Goal: Find specific page/section: Find specific page/section

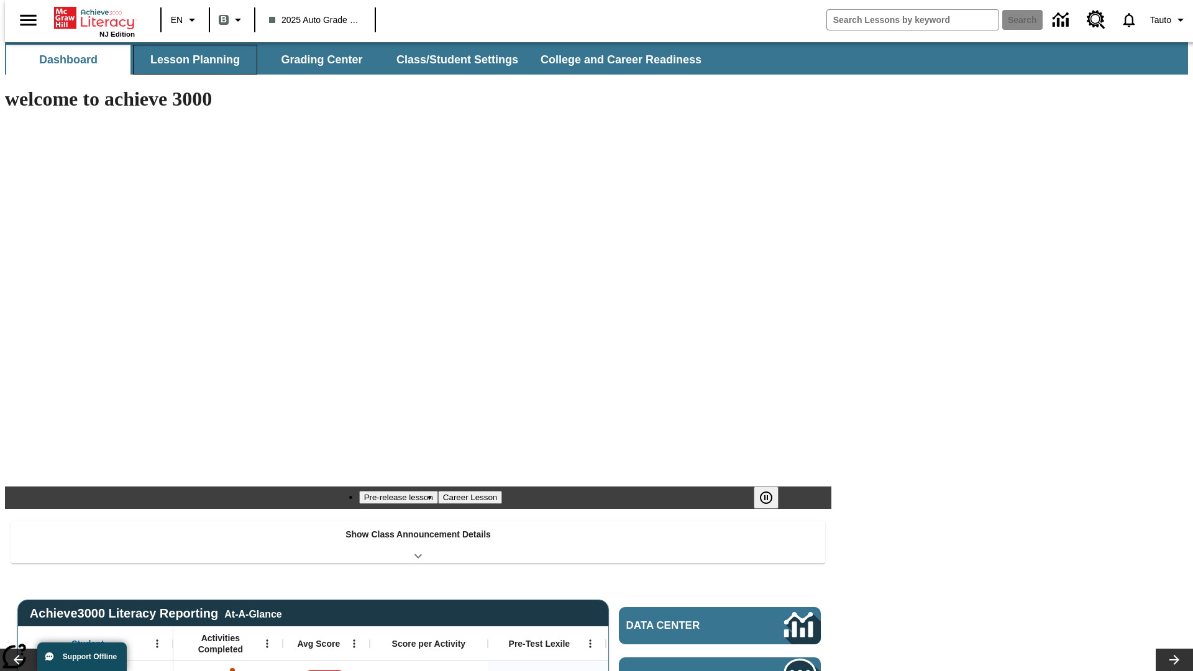
click at [190, 60] on button "Lesson Planning" at bounding box center [195, 60] width 124 height 30
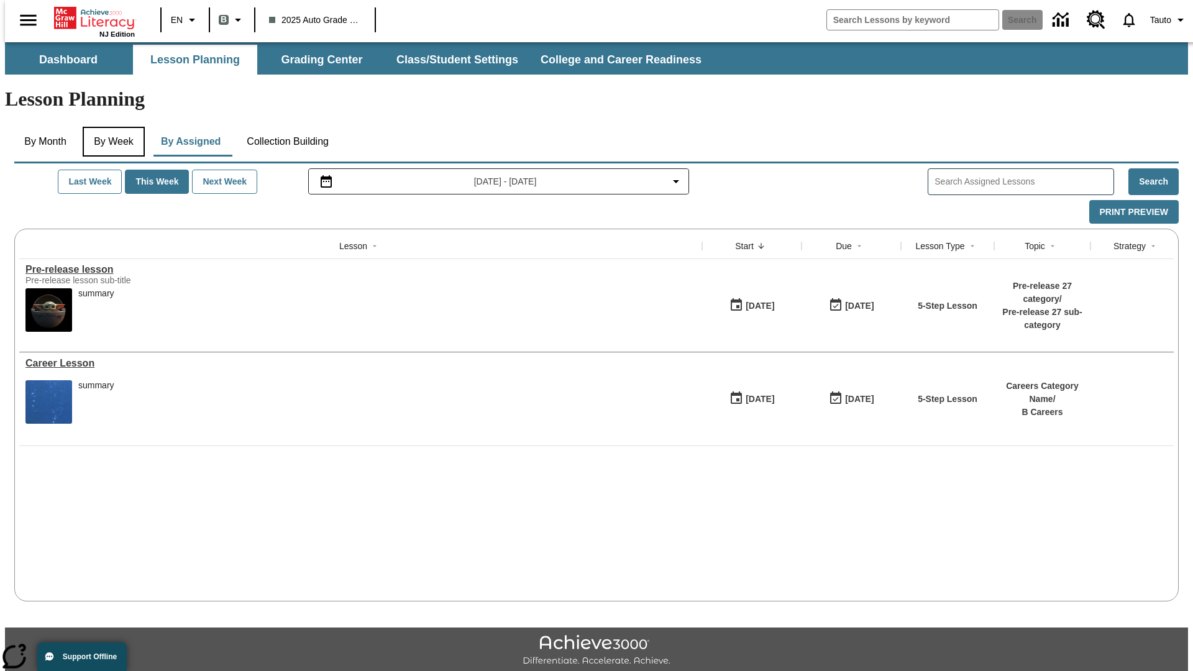
click at [111, 127] on button "By Week" at bounding box center [114, 142] width 62 height 30
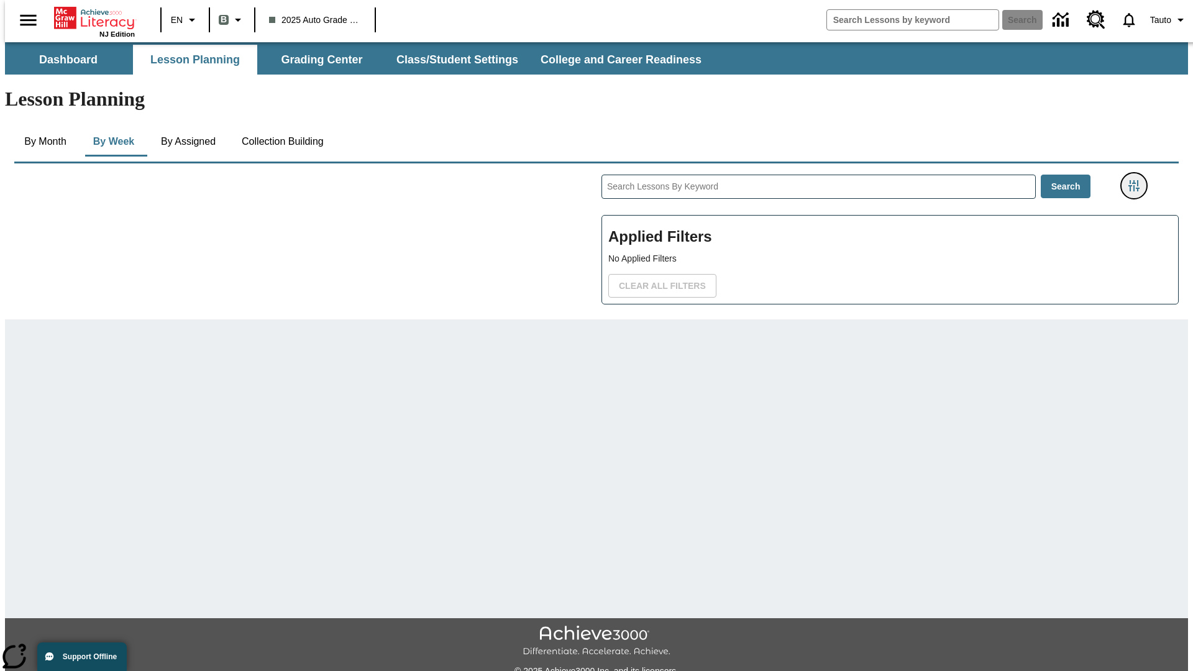
click at [1138, 180] on icon "Filters Side menu" at bounding box center [1133, 185] width 11 height 11
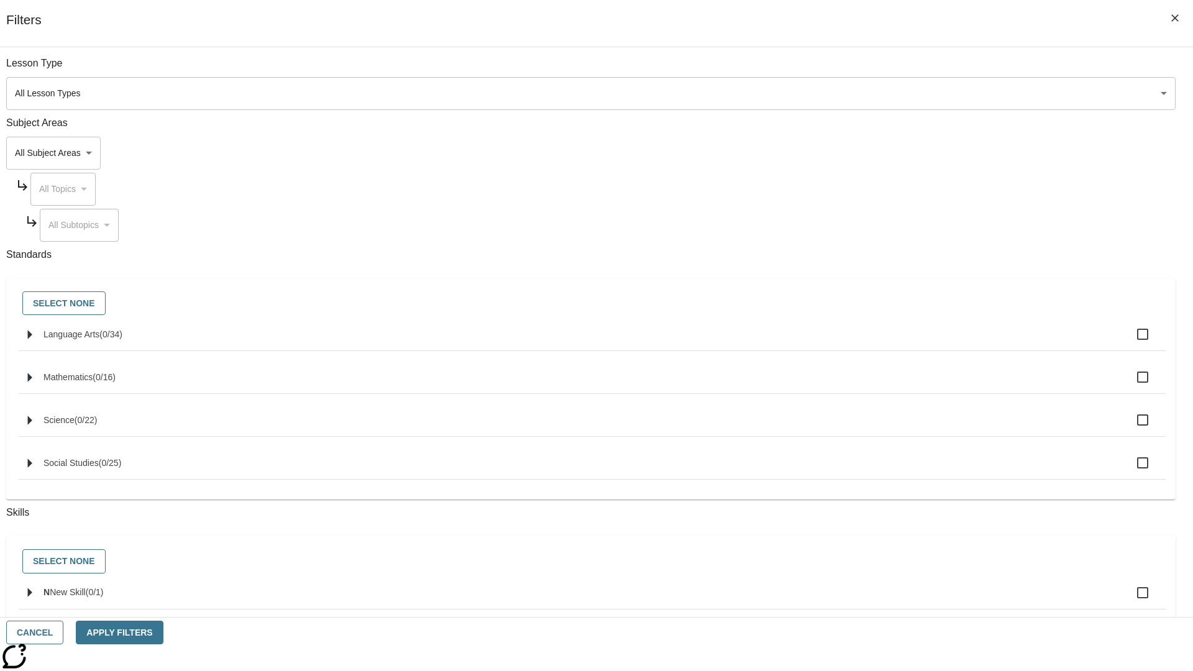
click at [895, 93] on body "Skip to main content NJ Edition EN B 2025 Auto Grade 1 B Search 0 Tauto Dashboa…" at bounding box center [596, 384] width 1183 height 685
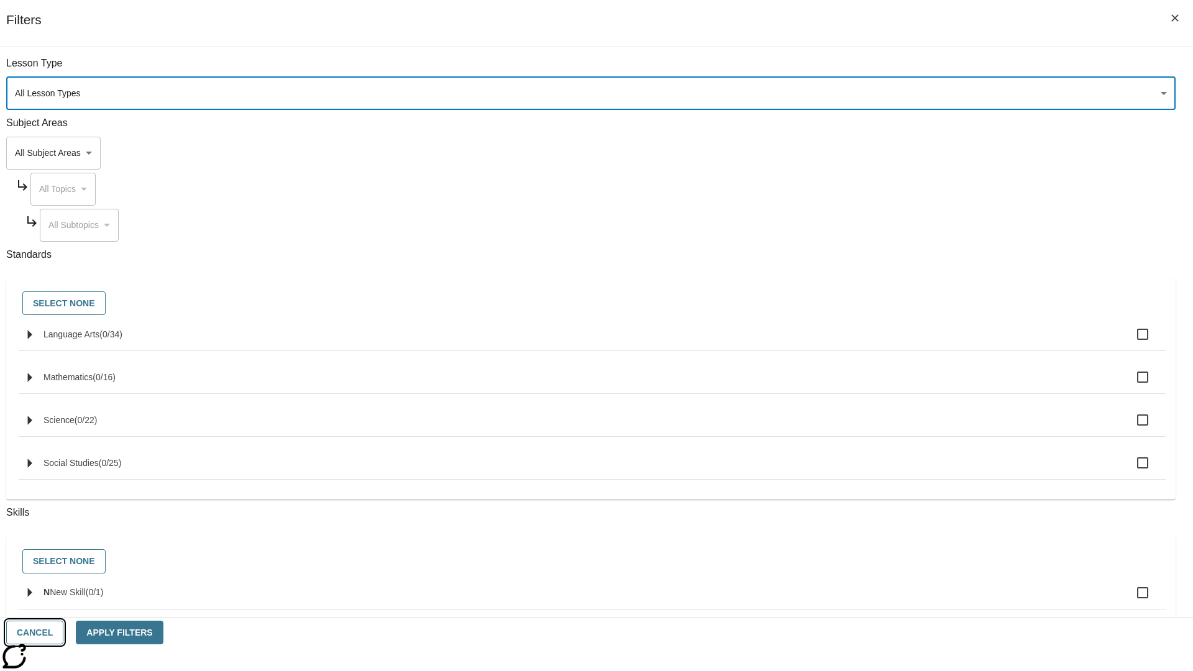
click at [63, 633] on button "Cancel" at bounding box center [34, 633] width 57 height 24
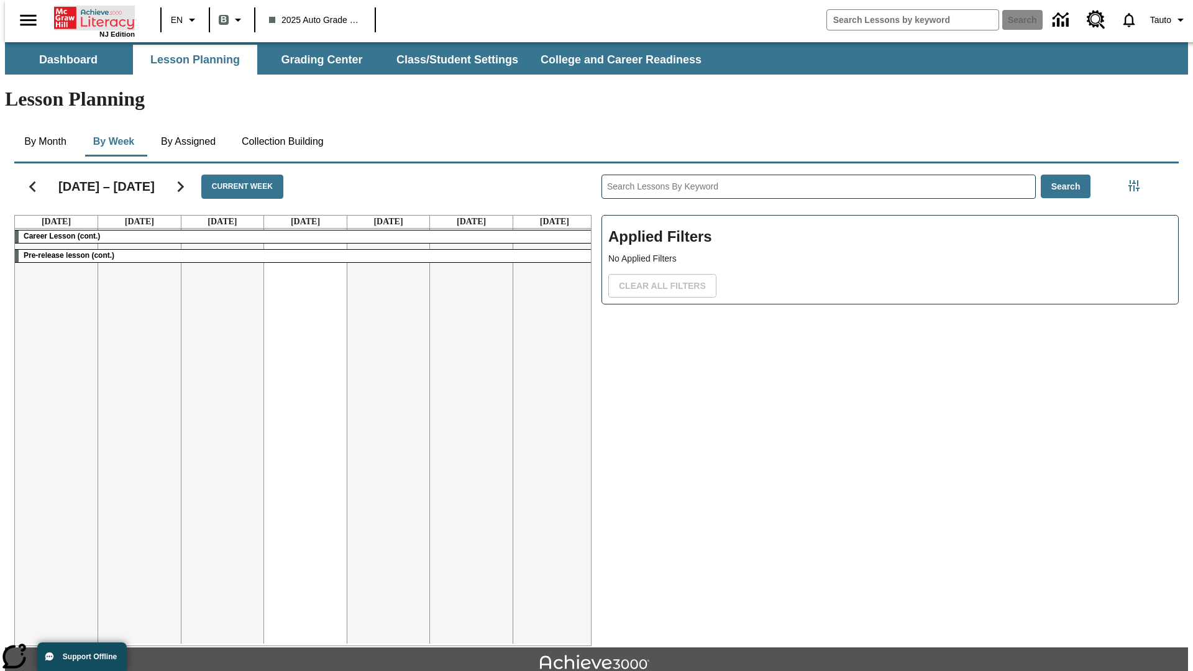
click at [89, 17] on icon "Home" at bounding box center [95, 18] width 83 height 25
